Goal: Information Seeking & Learning: Learn about a topic

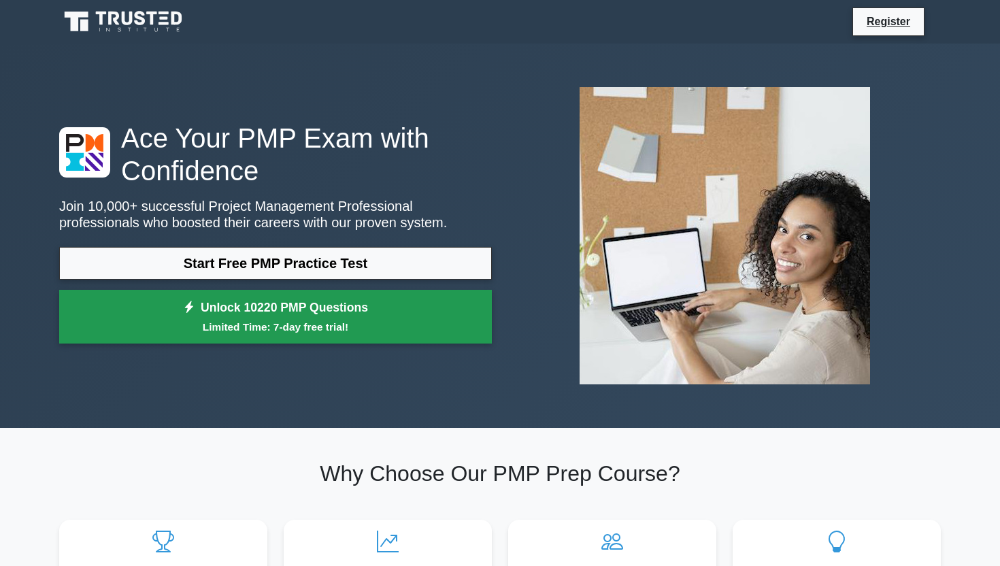
click at [334, 314] on link "Unlock 10220 PMP Questions Limited Time: 7-day free trial!" at bounding box center [275, 317] width 433 height 54
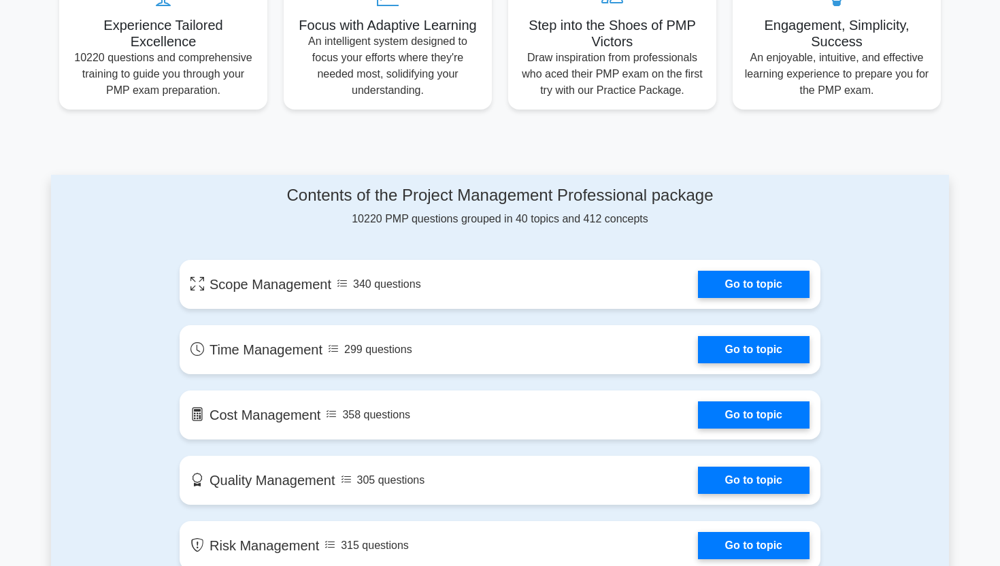
scroll to position [544, 0]
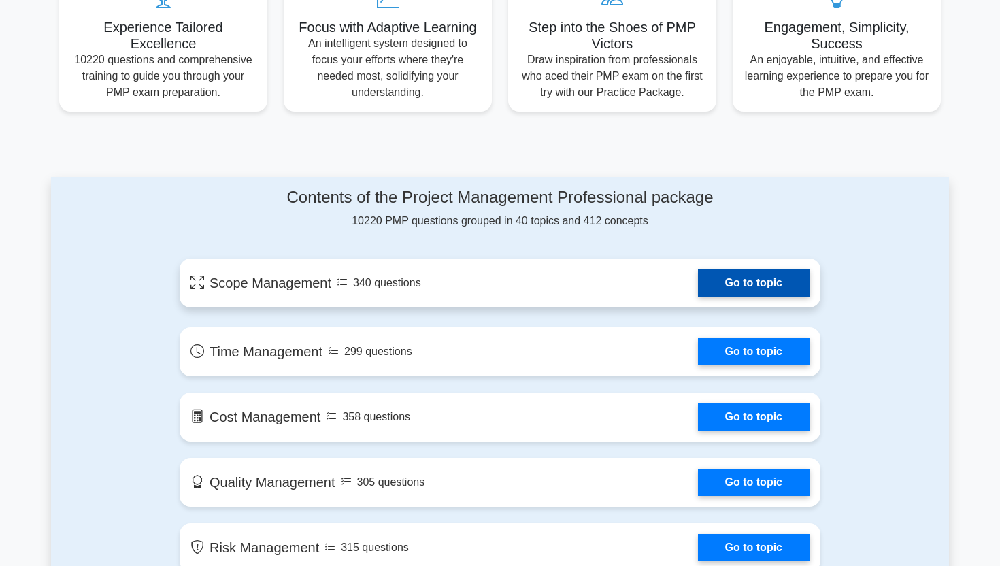
click at [762, 289] on link "Go to topic" at bounding box center [754, 283] width 112 height 27
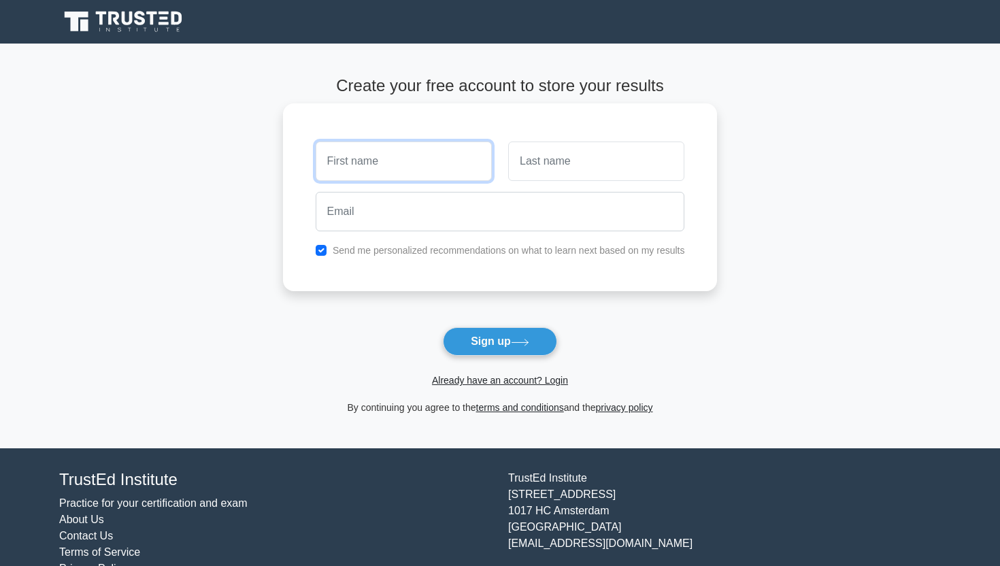
click at [413, 174] on input "text" at bounding box center [404, 161] width 176 height 39
type input "Kartik"
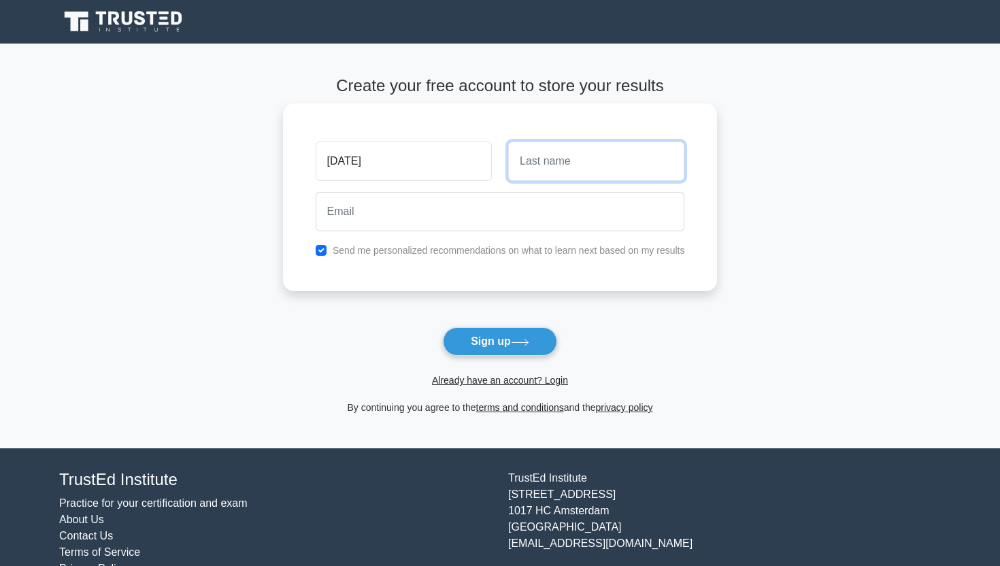
click at [553, 152] on input "text" at bounding box center [596, 161] width 176 height 39
type input "Khandelwal"
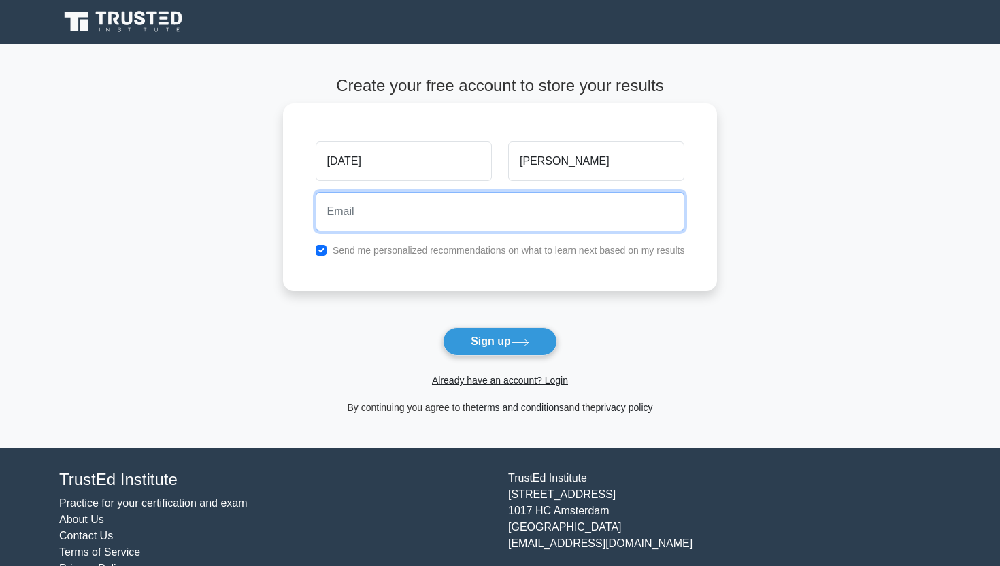
click at [508, 201] on input "email" at bounding box center [501, 211] width 370 height 39
type input "svap.kartik@gmail.com"
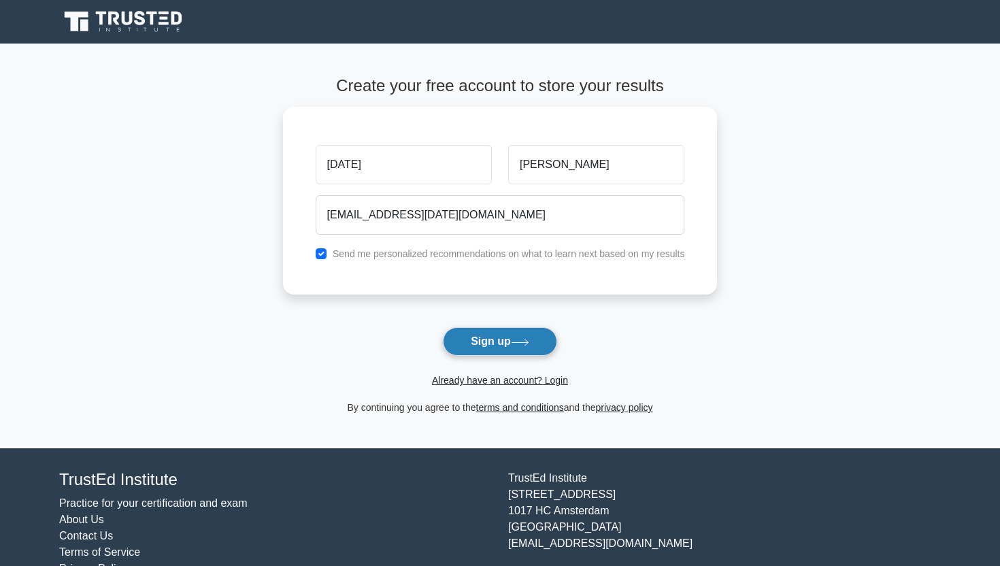
click at [539, 348] on button "Sign up" at bounding box center [500, 341] width 114 height 29
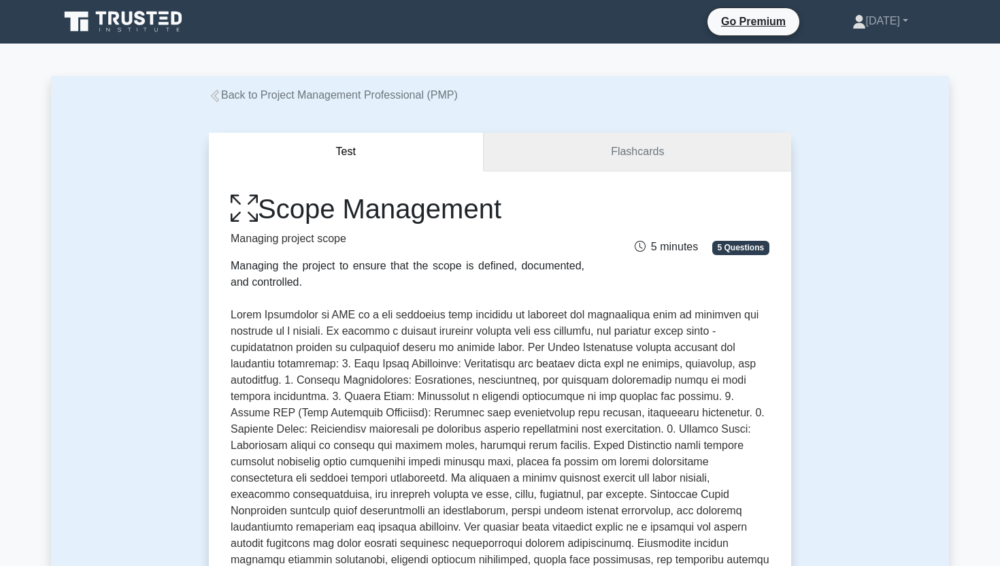
click at [600, 148] on link "Flashcards" at bounding box center [638, 152] width 308 height 39
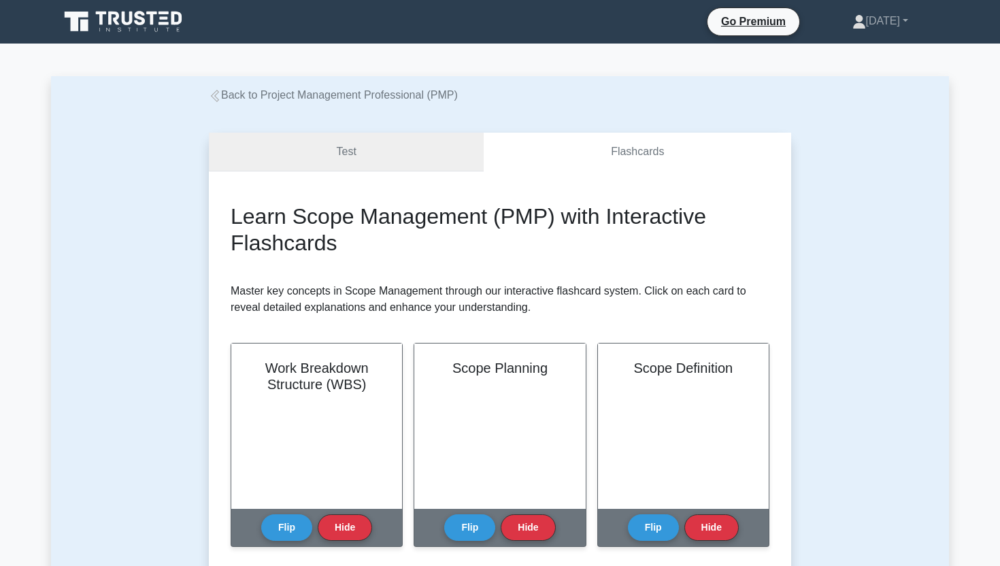
click at [416, 160] on link "Test" at bounding box center [346, 152] width 275 height 39
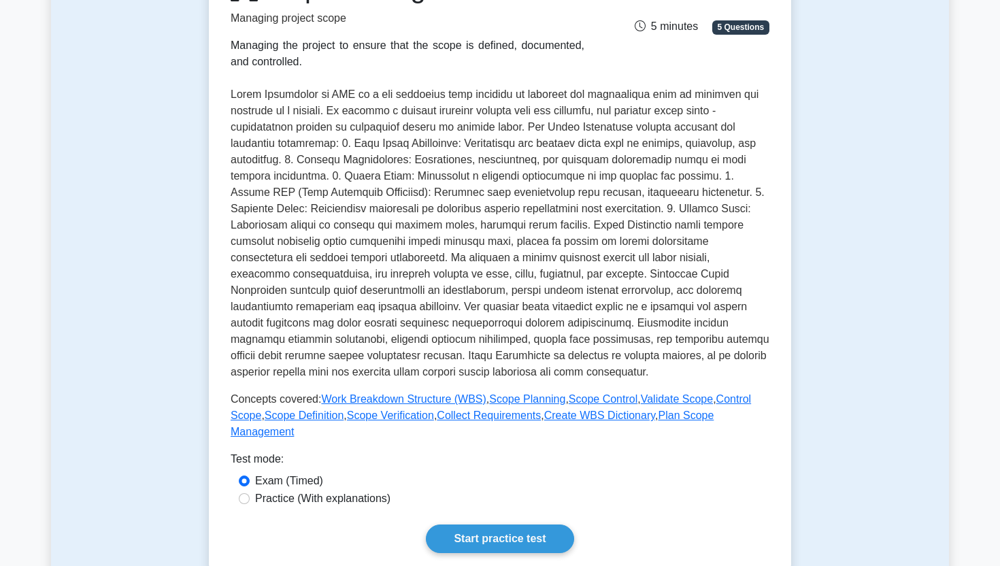
scroll to position [232, 0]
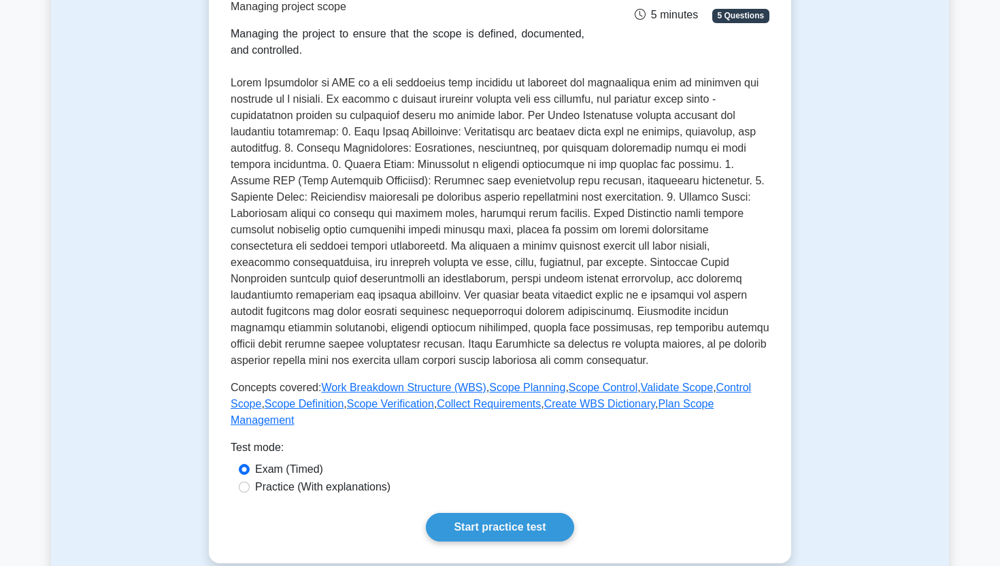
click at [348, 483] on label "Practice (With explanations)" at bounding box center [322, 487] width 135 height 16
click at [250, 483] on input "Practice (With explanations)" at bounding box center [244, 487] width 11 height 11
radio input "true"
click at [484, 528] on link "Start practice test" at bounding box center [500, 527] width 148 height 29
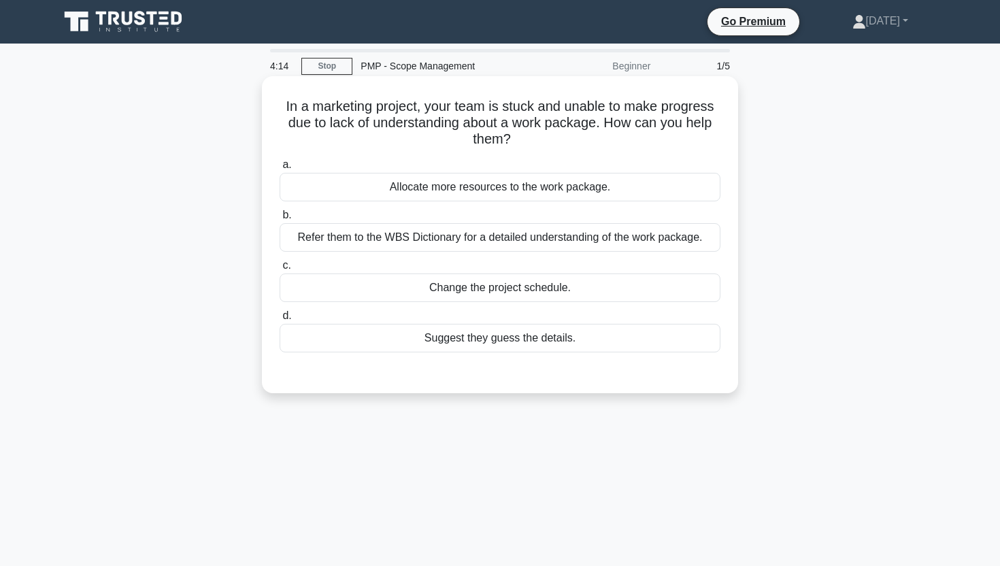
click at [649, 243] on div "Refer them to the WBS Dictionary for a detailed understanding of the work packa…" at bounding box center [500, 237] width 441 height 29
click at [280, 220] on input "b. Refer them to the WBS Dictionary for a detailed understanding of the work pa…" at bounding box center [280, 215] width 0 height 9
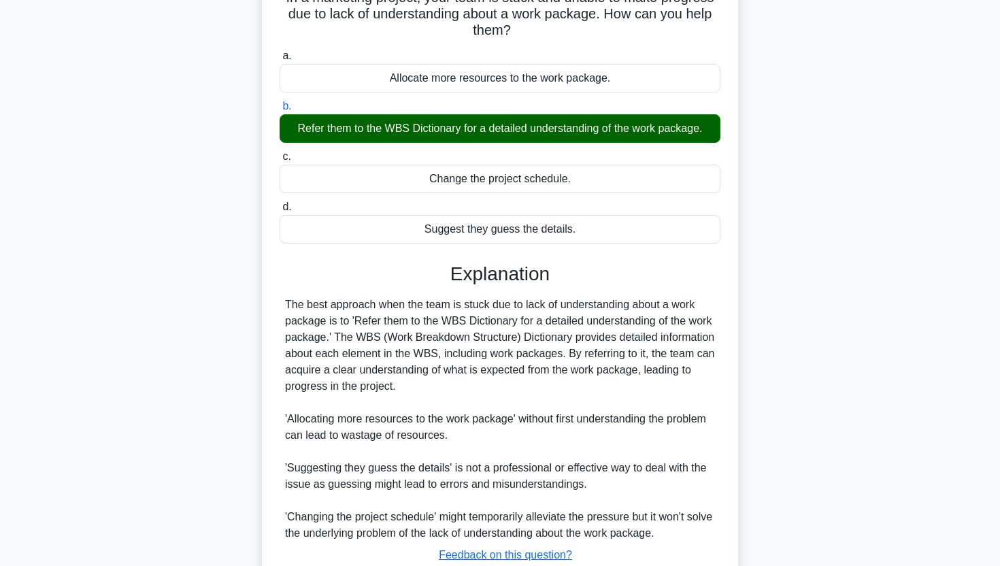
scroll to position [208, 0]
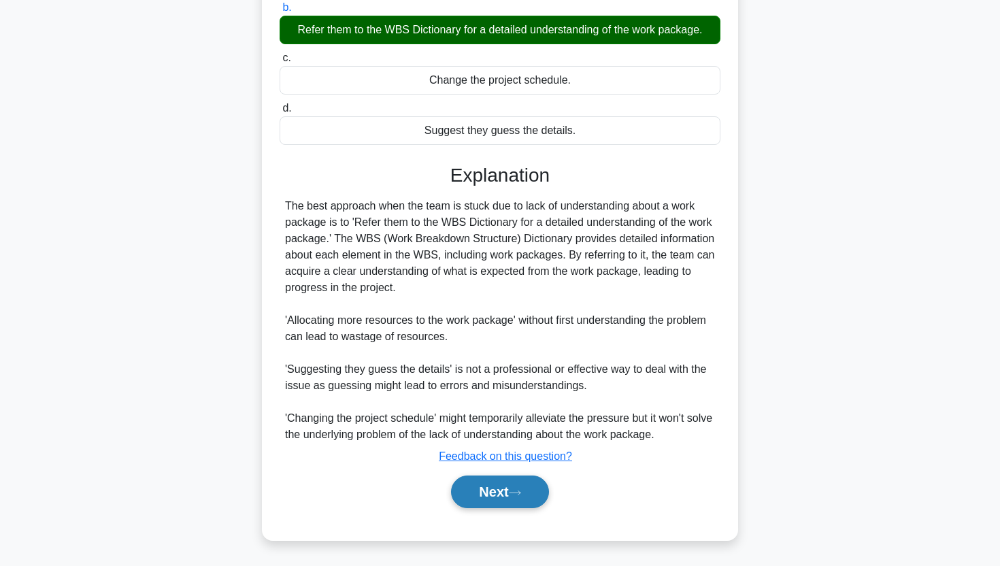
click at [527, 502] on button "Next" at bounding box center [499, 492] width 97 height 33
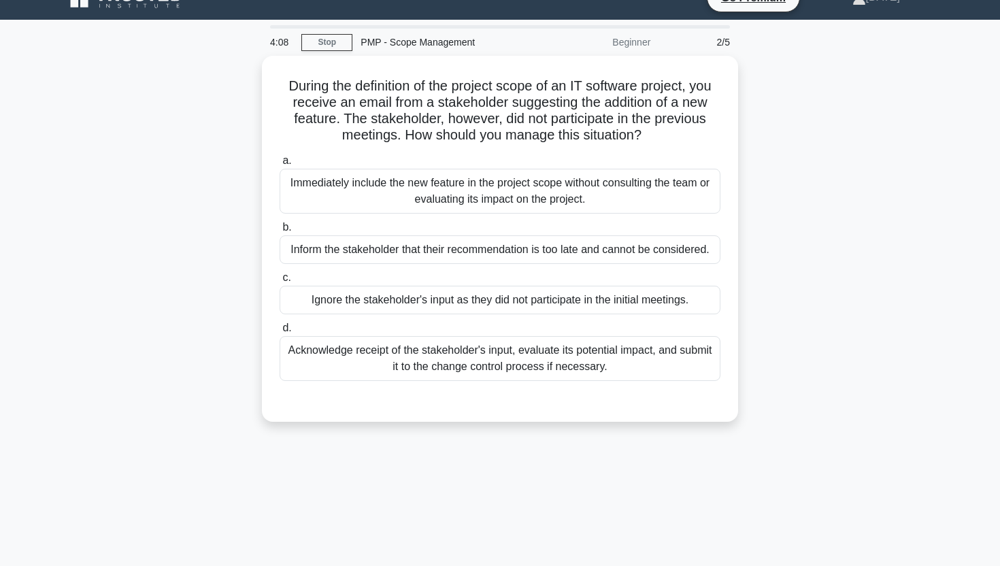
scroll to position [23, 0]
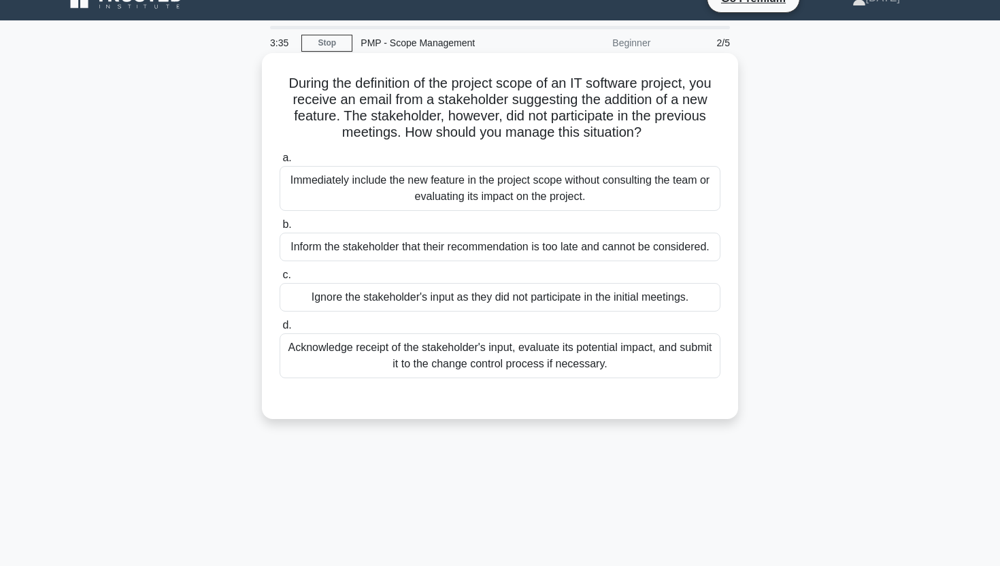
click at [602, 374] on div "Acknowledge receipt of the stakeholder's input, evaluate its potential impact, …" at bounding box center [500, 355] width 441 height 45
click at [280, 330] on input "d. Acknowledge receipt of the stakeholder's input, evaluate its potential impac…" at bounding box center [280, 325] width 0 height 9
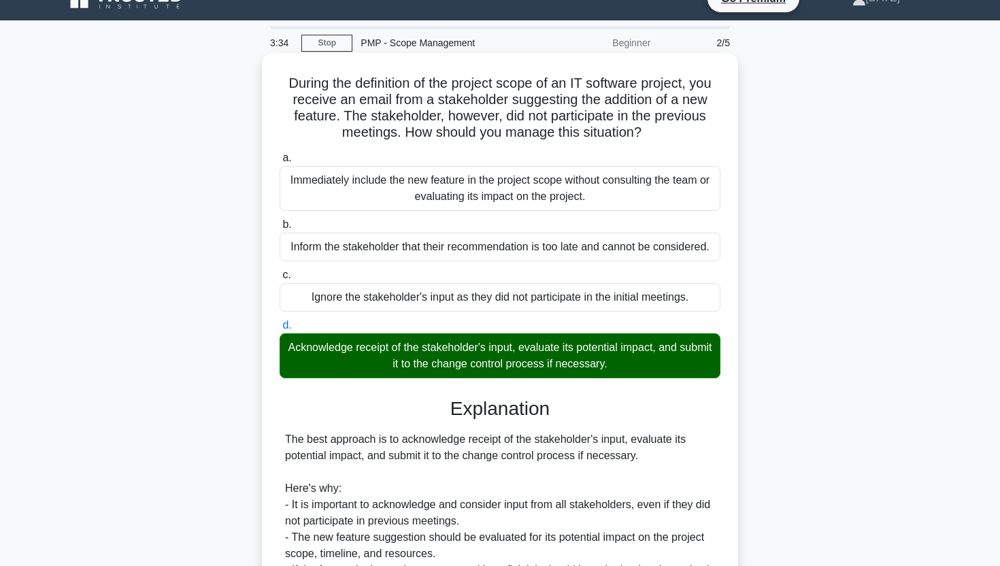
scroll to position [306, 0]
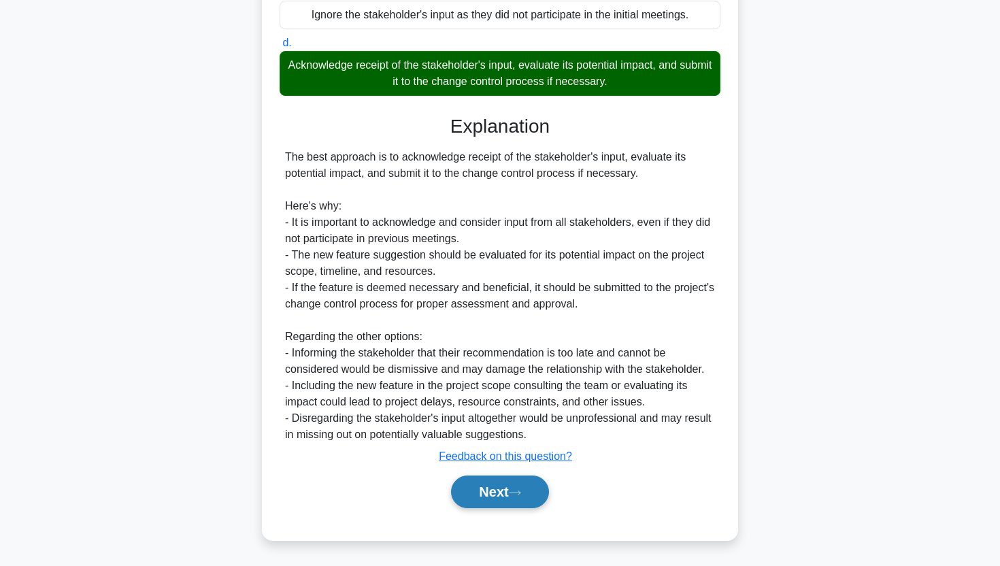
click at [540, 489] on button "Next" at bounding box center [499, 492] width 97 height 33
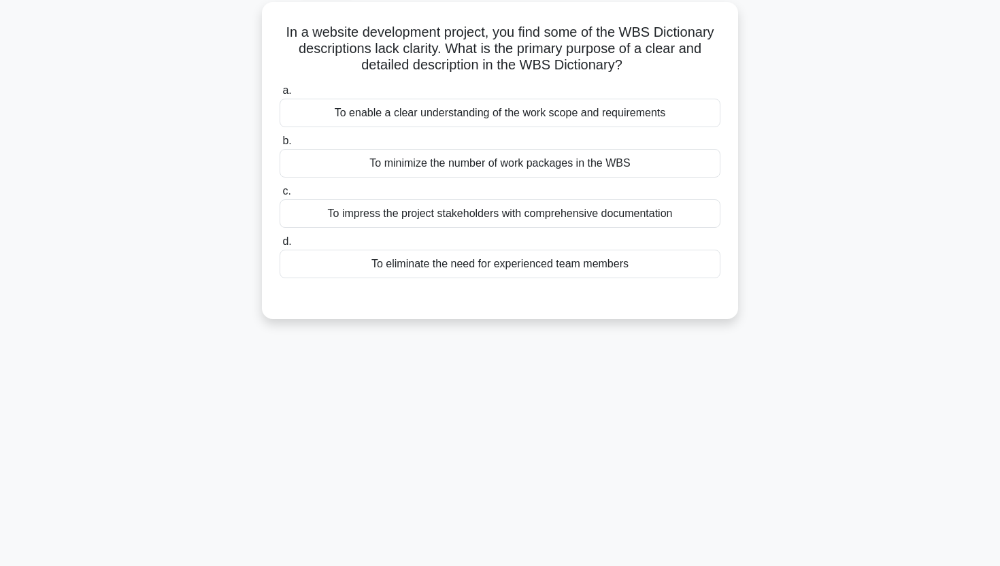
scroll to position [0, 0]
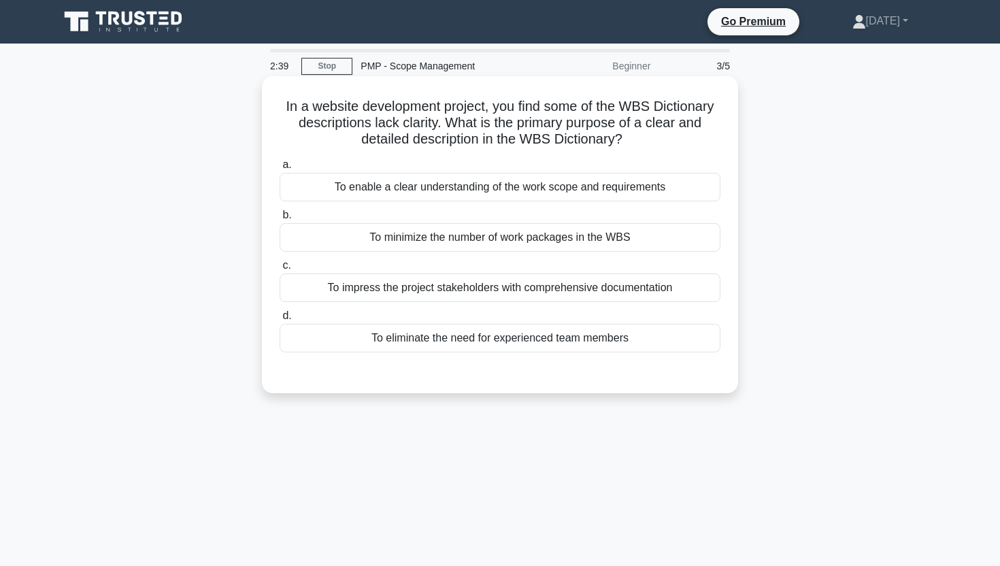
click at [586, 182] on div "To enable a clear understanding of the work scope and requirements" at bounding box center [500, 187] width 441 height 29
click at [280, 169] on input "a. To enable a clear understanding of the work scope and requirements" at bounding box center [280, 165] width 0 height 9
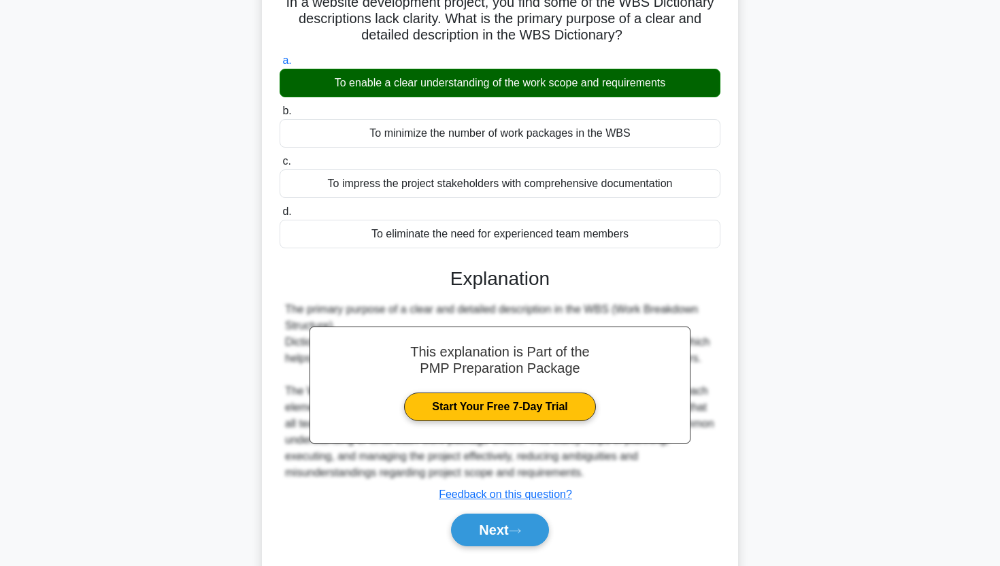
scroll to position [169, 0]
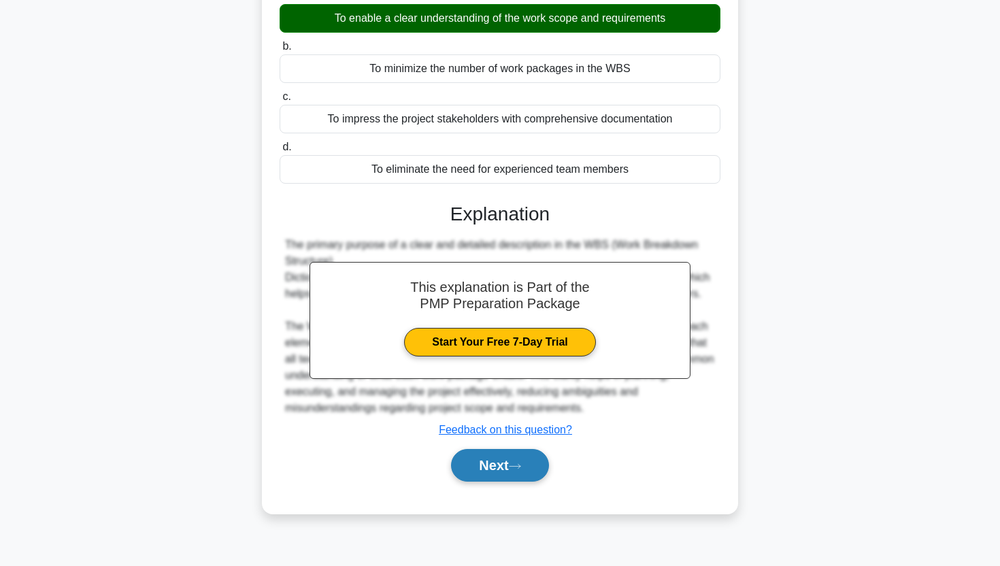
click at [530, 470] on button "Next" at bounding box center [499, 465] width 97 height 33
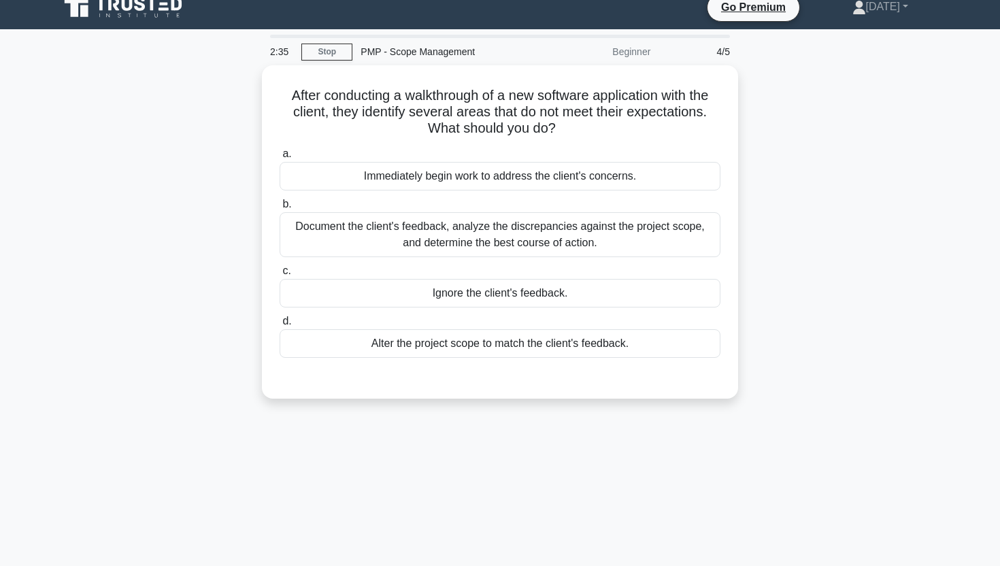
scroll to position [0, 0]
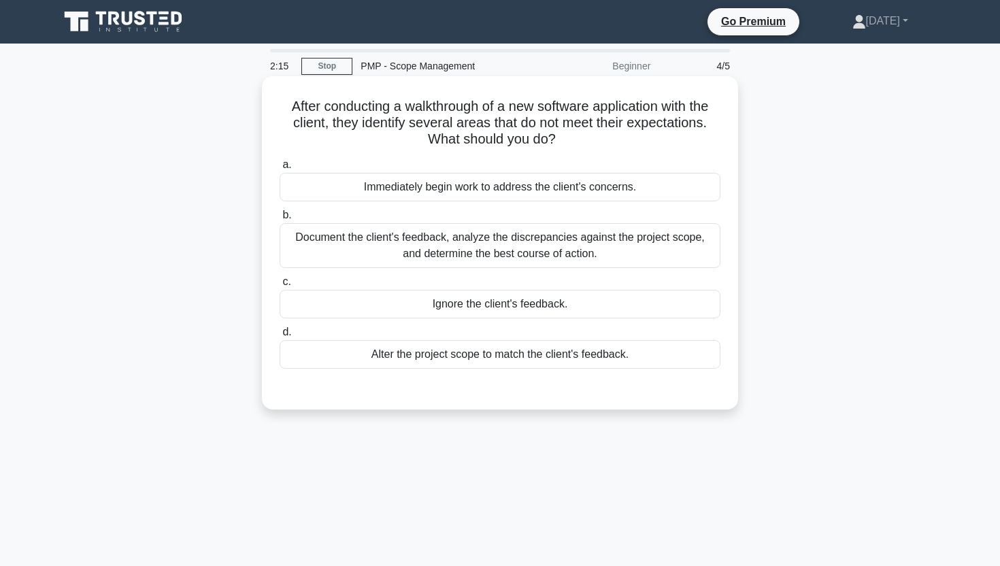
click at [573, 258] on div "Document the client's feedback, analyze the discrepancies against the project s…" at bounding box center [500, 245] width 441 height 45
click at [280, 220] on input "b. Document the client's feedback, analyze the discrepancies against the projec…" at bounding box center [280, 215] width 0 height 9
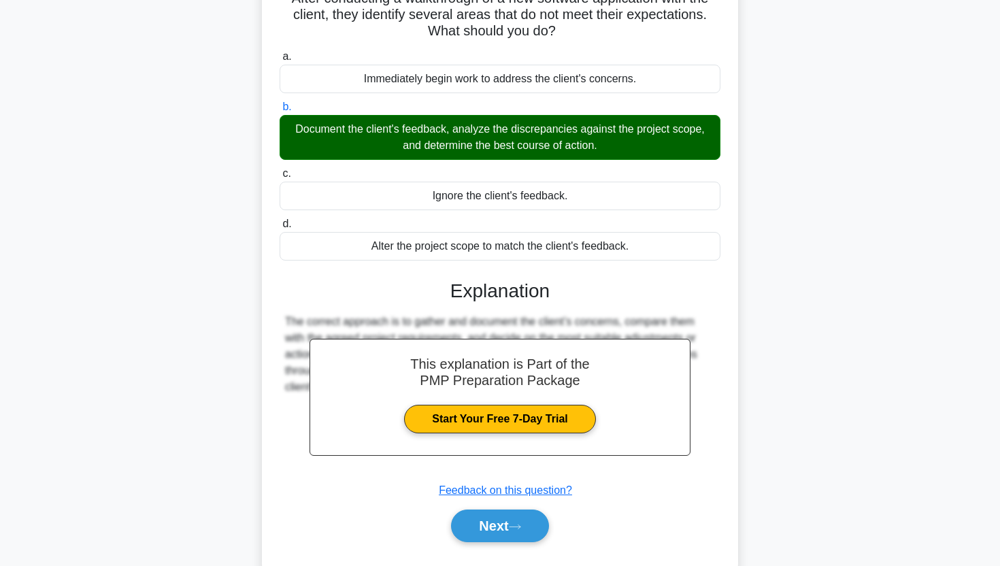
scroll to position [169, 0]
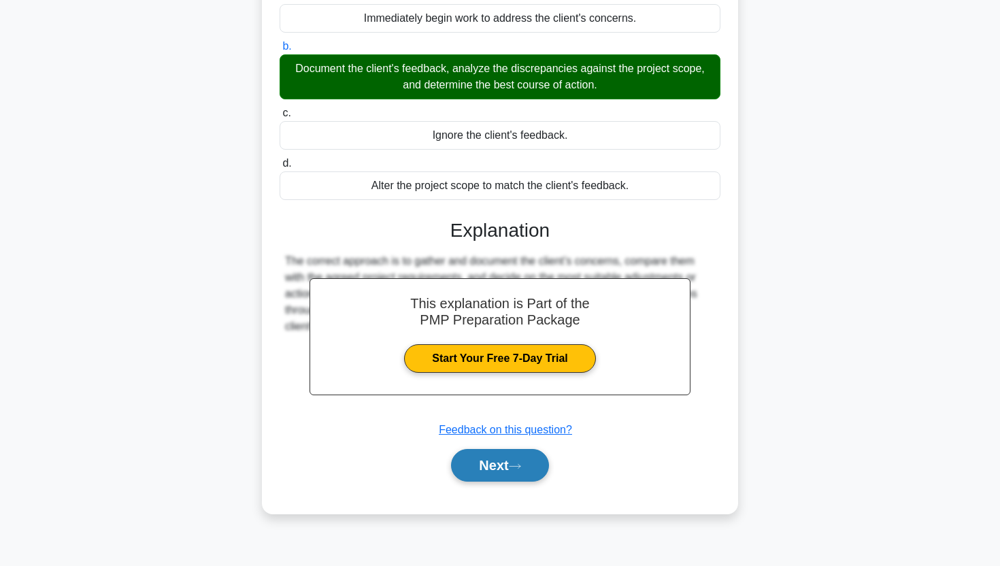
click at [515, 472] on button "Next" at bounding box center [499, 465] width 97 height 33
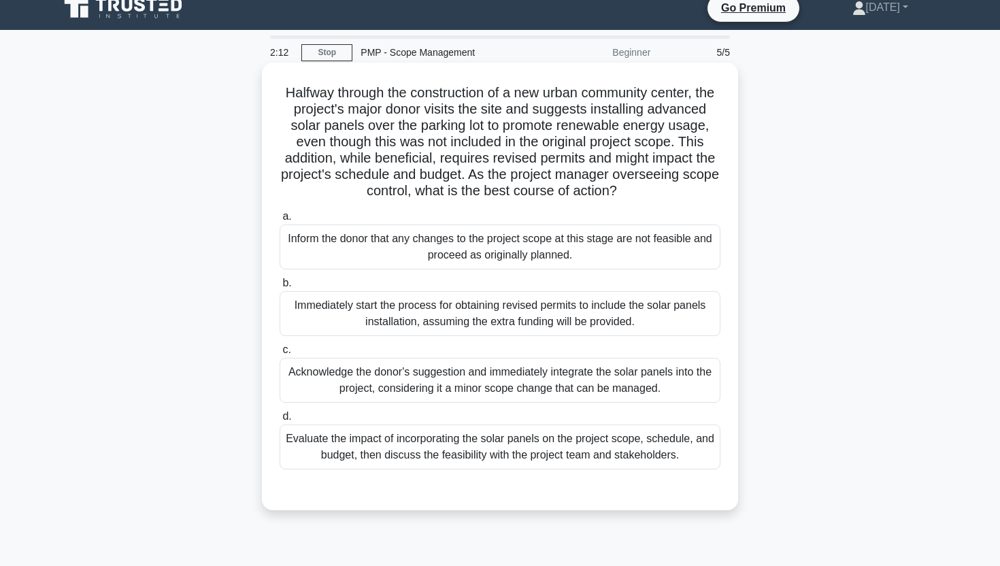
scroll to position [0, 0]
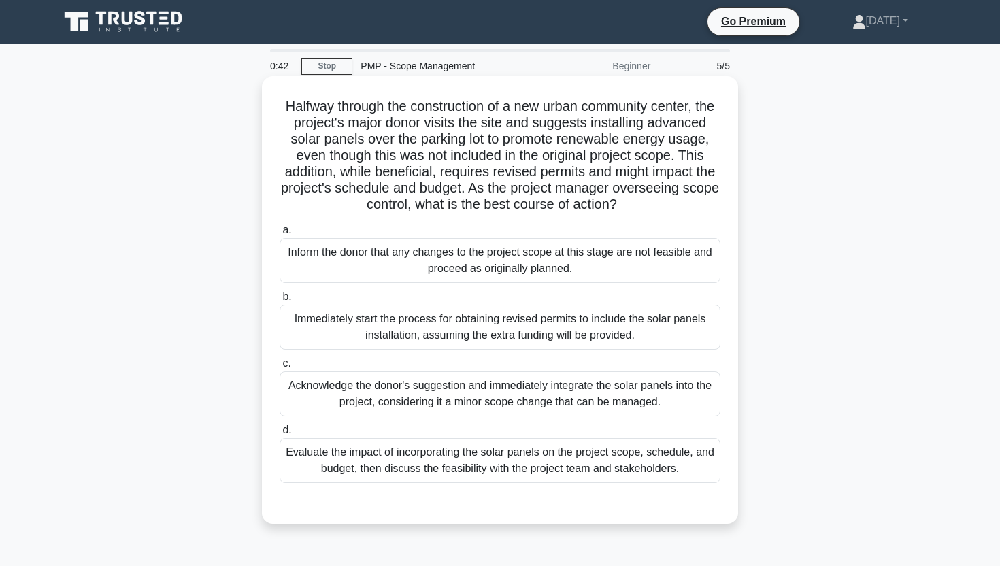
click at [539, 470] on div "Evaluate the impact of incorporating the solar panels on the project scope, sch…" at bounding box center [500, 460] width 441 height 45
click at [280, 435] on input "d. Evaluate the impact of incorporating the solar panels on the project scope, …" at bounding box center [280, 430] width 0 height 9
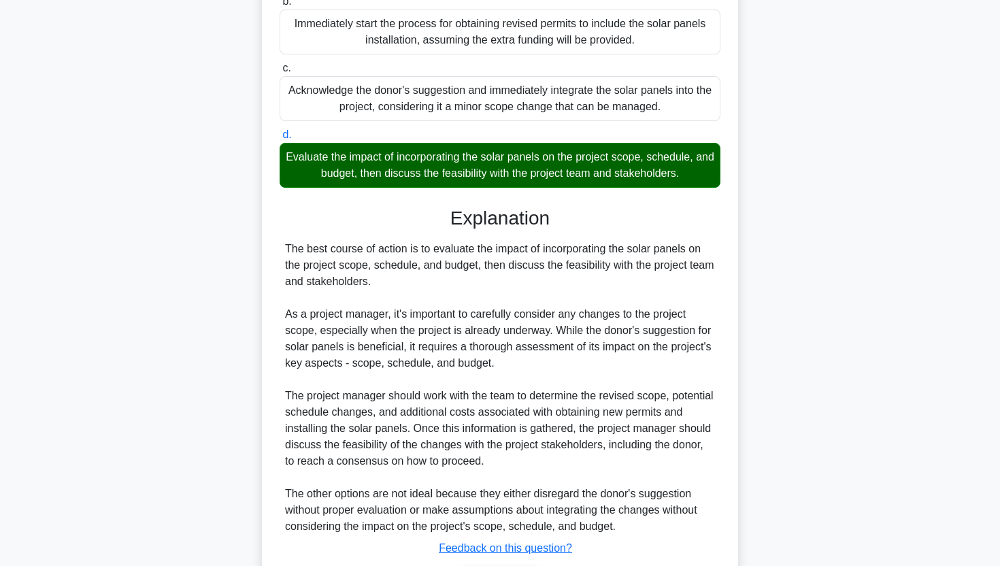
scroll to position [387, 0]
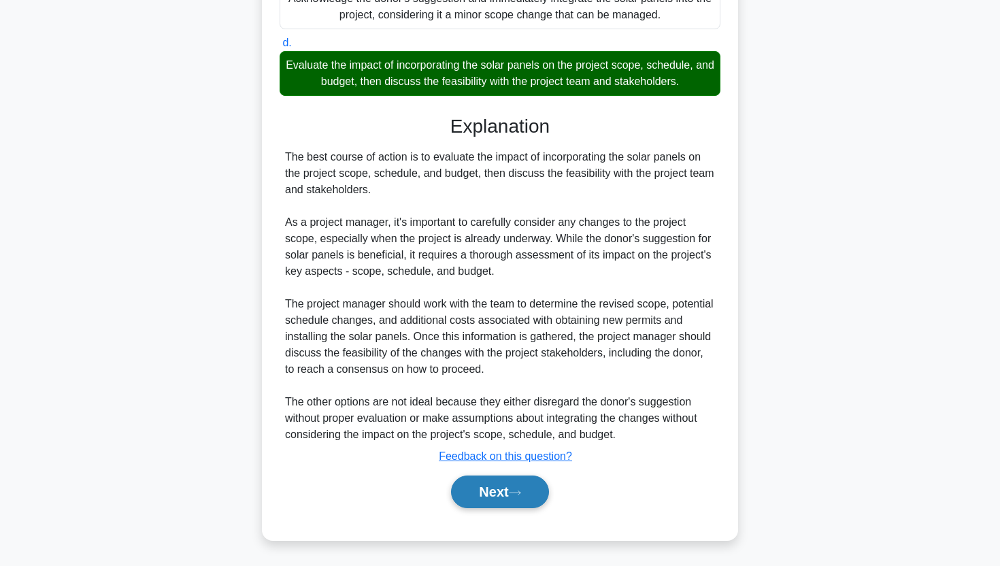
click at [532, 481] on button "Next" at bounding box center [499, 492] width 97 height 33
